Goal: Information Seeking & Learning: Find specific fact

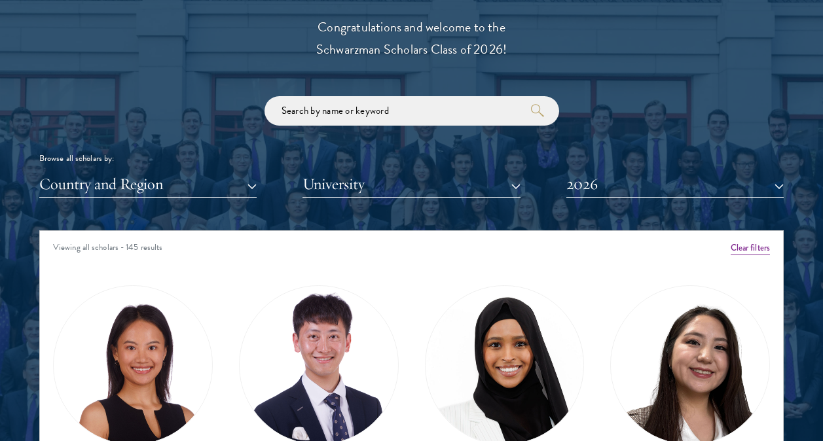
scroll to position [1506, 0]
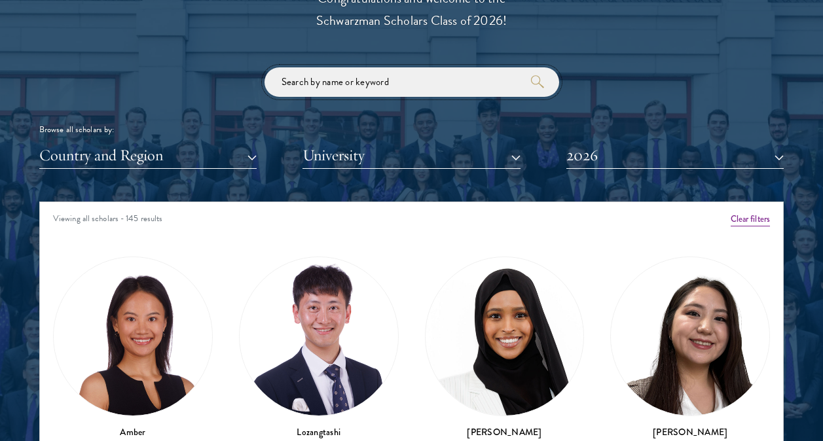
click at [386, 78] on input "search" at bounding box center [412, 81] width 295 height 29
click at [584, 138] on div "Browse all scholars by: Country and Region All Countries and Regions [GEOGRAPHI…" at bounding box center [411, 118] width 745 height 102
click at [597, 157] on button "2026" at bounding box center [675, 155] width 217 height 27
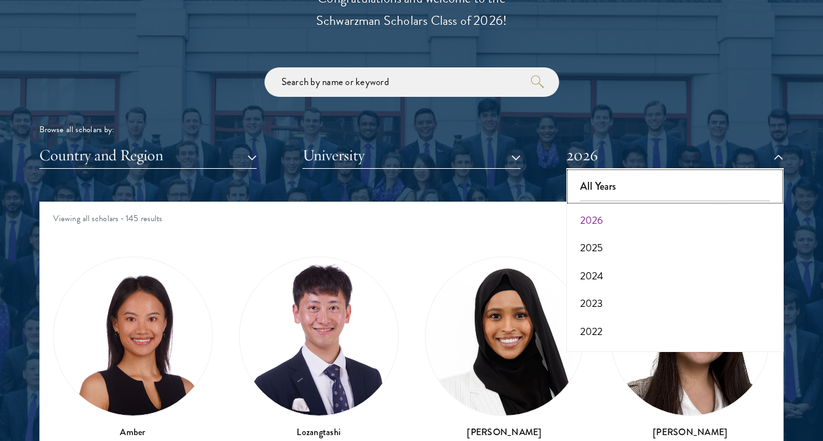
click at [610, 182] on button "All Years" at bounding box center [675, 187] width 210 height 28
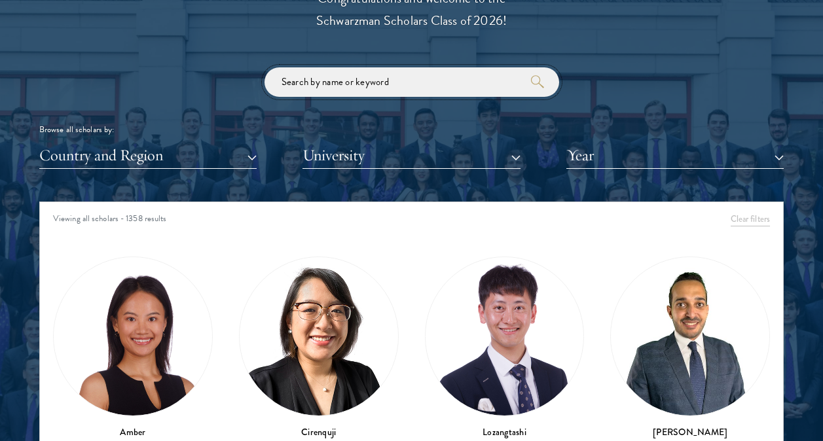
click at [393, 89] on input "search" at bounding box center [412, 81] width 295 height 29
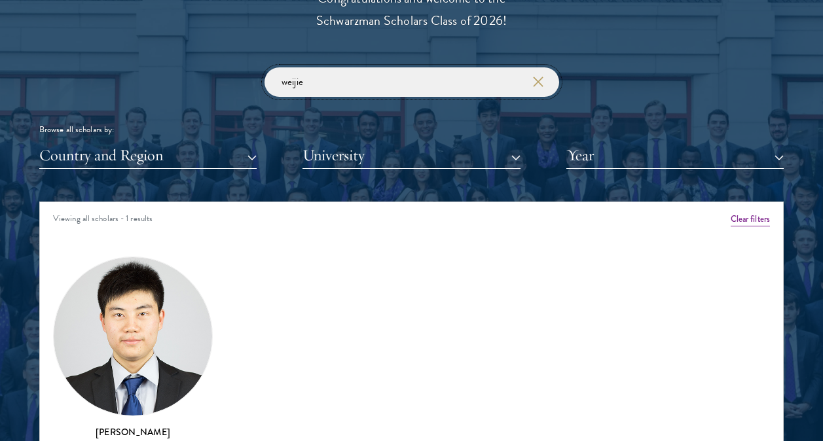
scroll to position [1768, 0]
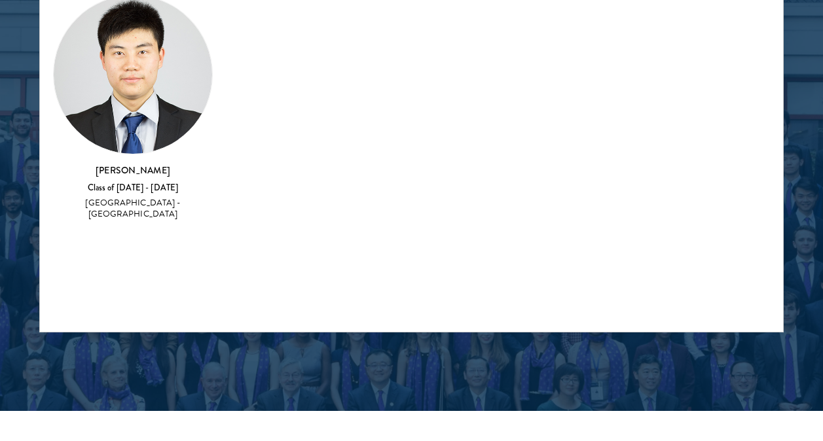
type input "weijie"
